Goal: Find contact information: Find contact information

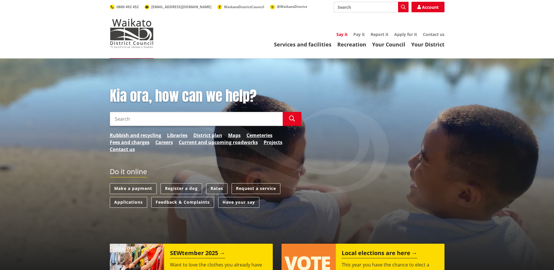
click at [338, 35] on link "Say it" at bounding box center [341, 35] width 11 height 6
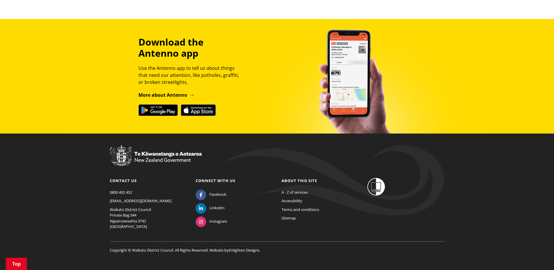
scroll to position [672, 0]
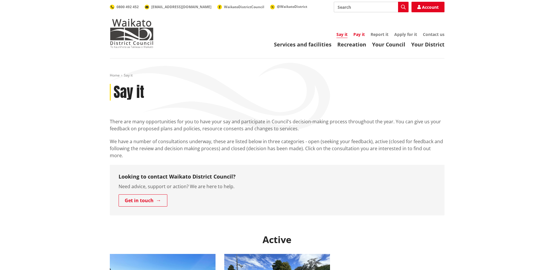
click at [358, 36] on link "Pay it" at bounding box center [358, 35] width 11 height 6
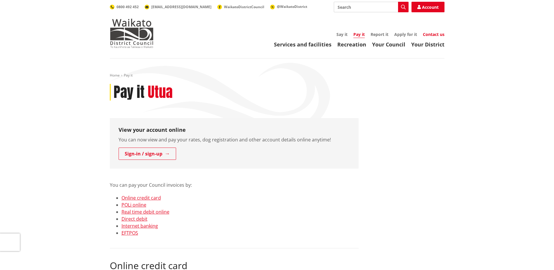
click at [431, 34] on link "Contact us" at bounding box center [434, 35] width 22 height 6
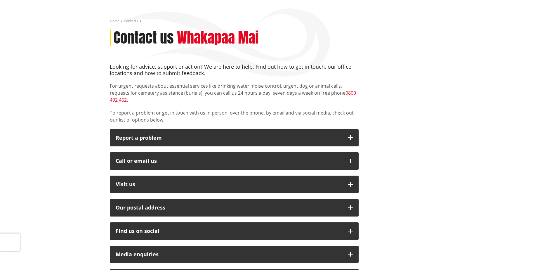
scroll to position [58, 0]
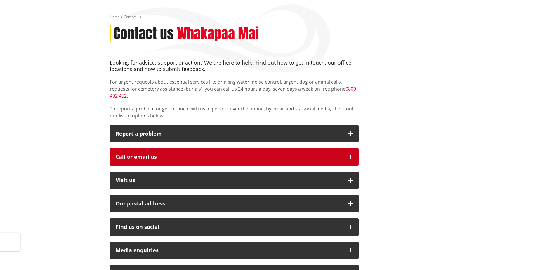
click at [352, 154] on icon "button" at bounding box center [350, 156] width 5 height 5
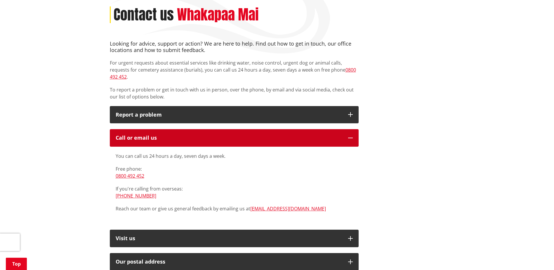
scroll to position [88, 0]
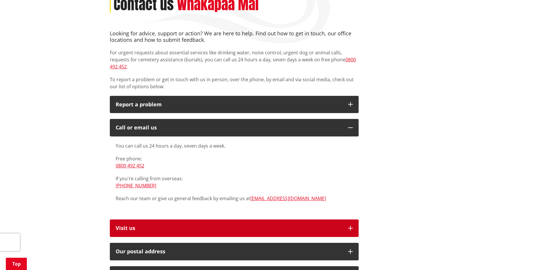
click at [348, 219] on button "Visit us" at bounding box center [234, 228] width 249 height 18
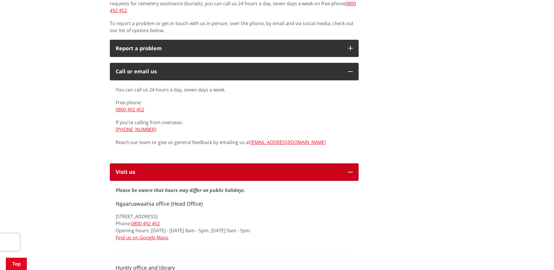
scroll to position [146, 0]
